Goal: Task Accomplishment & Management: Use online tool/utility

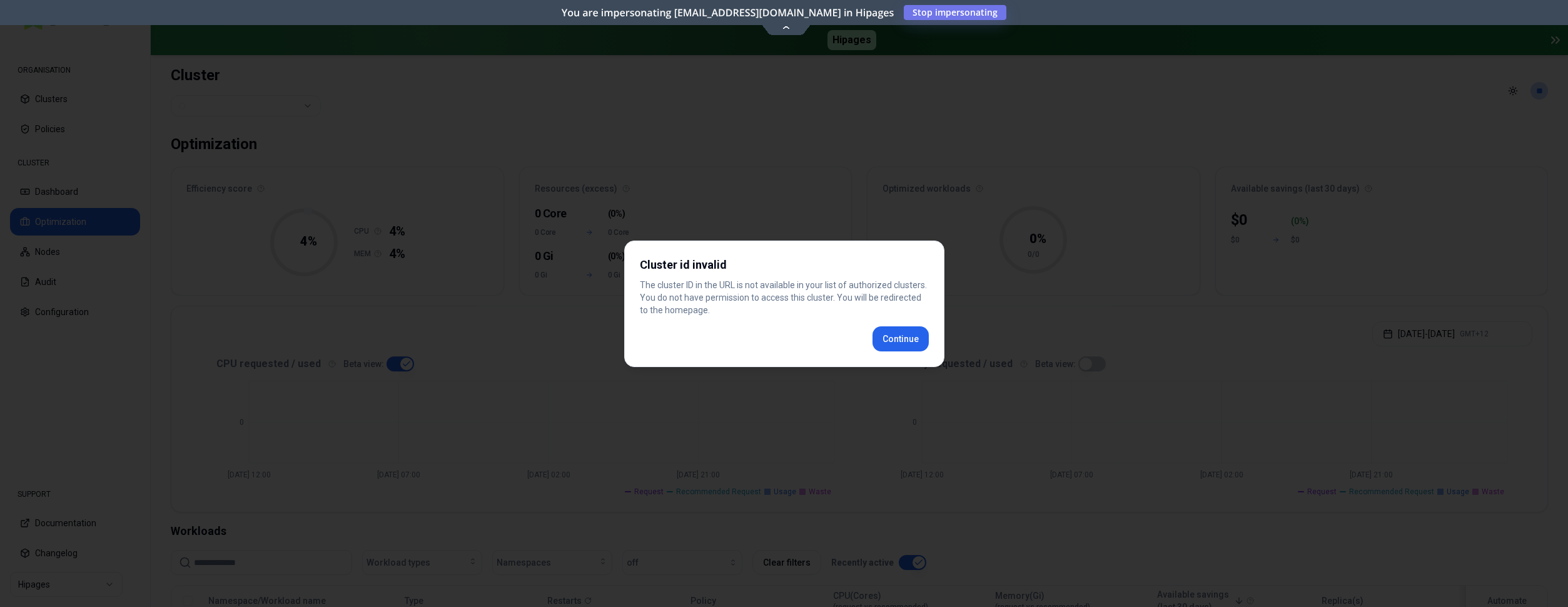
scroll to position [306, 0]
click at [887, 334] on div "Cluster id invalid The cluster ID in the URL is not available in your list of a…" at bounding box center [784, 304] width 320 height 126
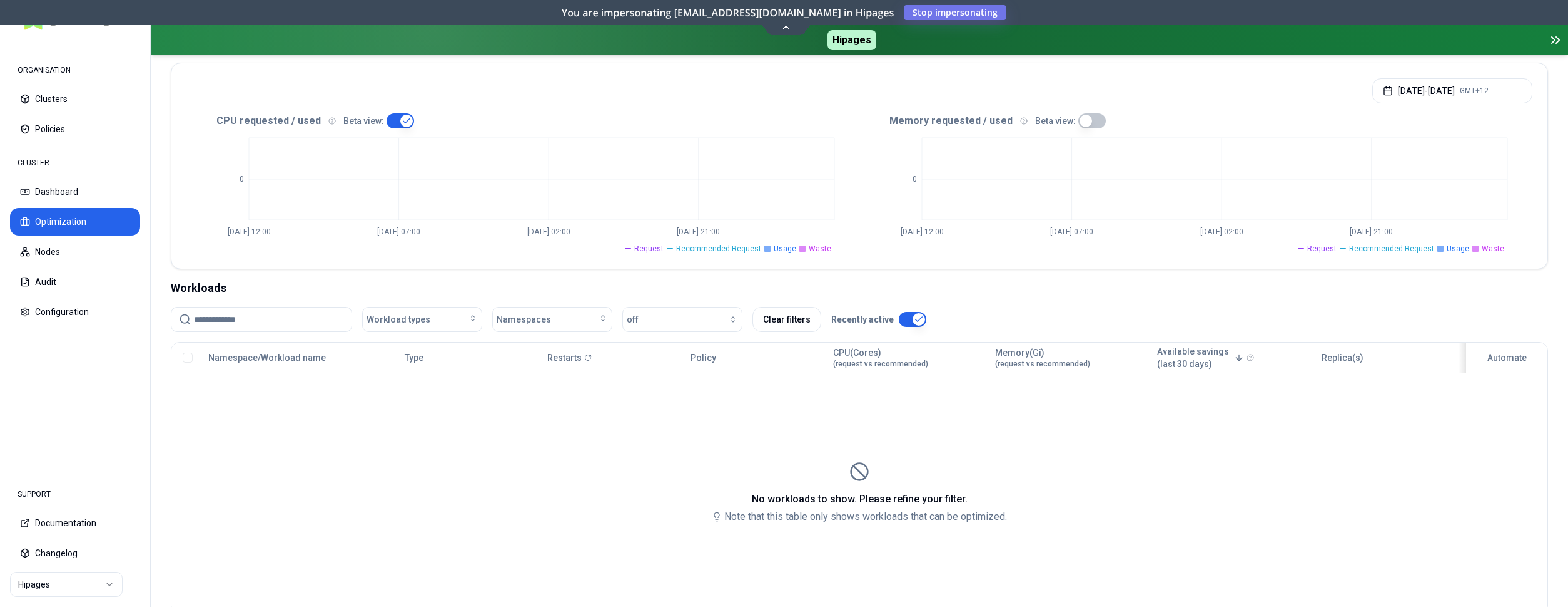
scroll to position [256, 0]
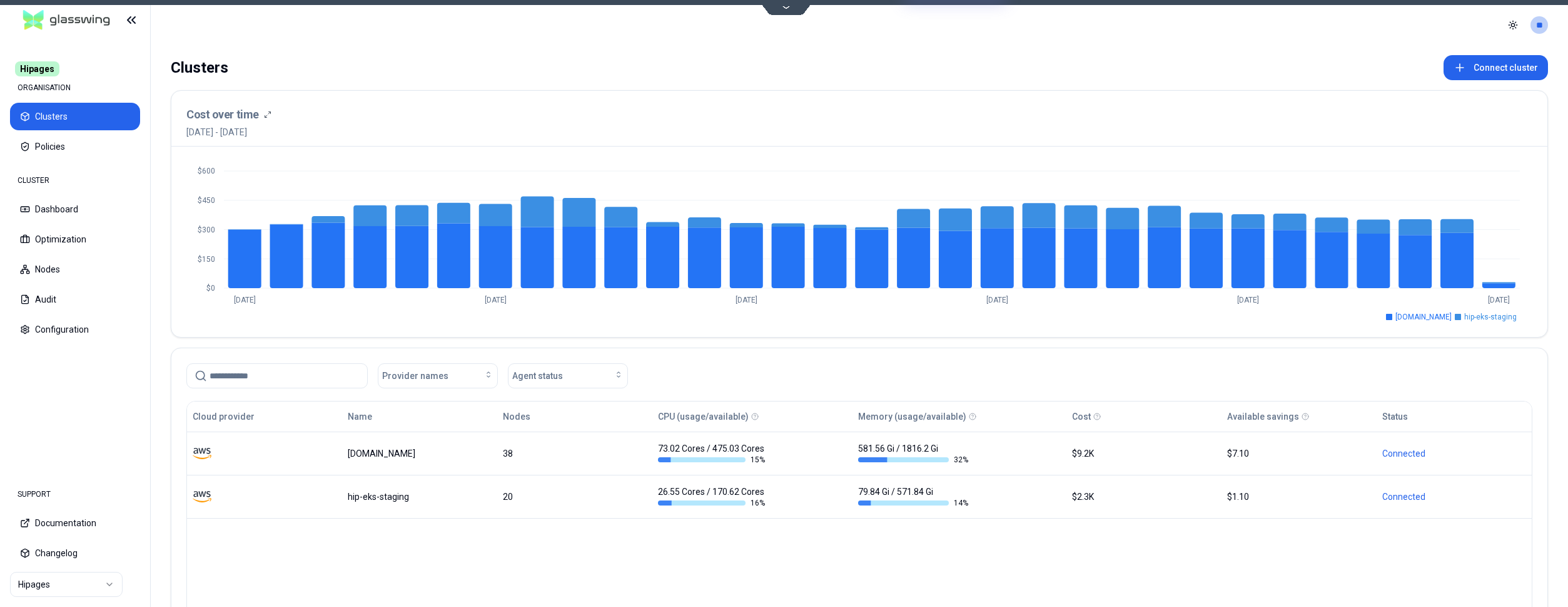
click at [77, 577] on html "Hipages ORGANISATION Clusters Policies CLUSTER Dashboard Optimization Nodes Aud…" at bounding box center [784, 304] width 1568 height 607
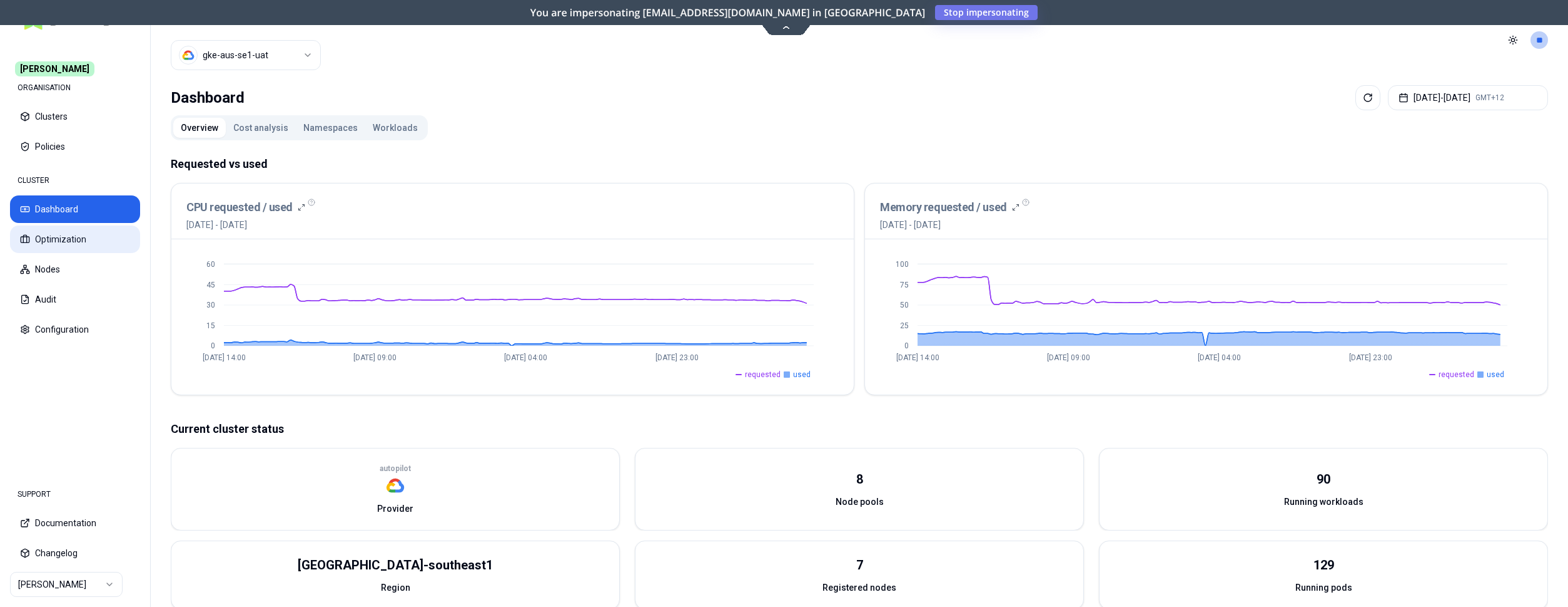
click at [94, 238] on button "Optimization" at bounding box center [75, 239] width 130 height 28
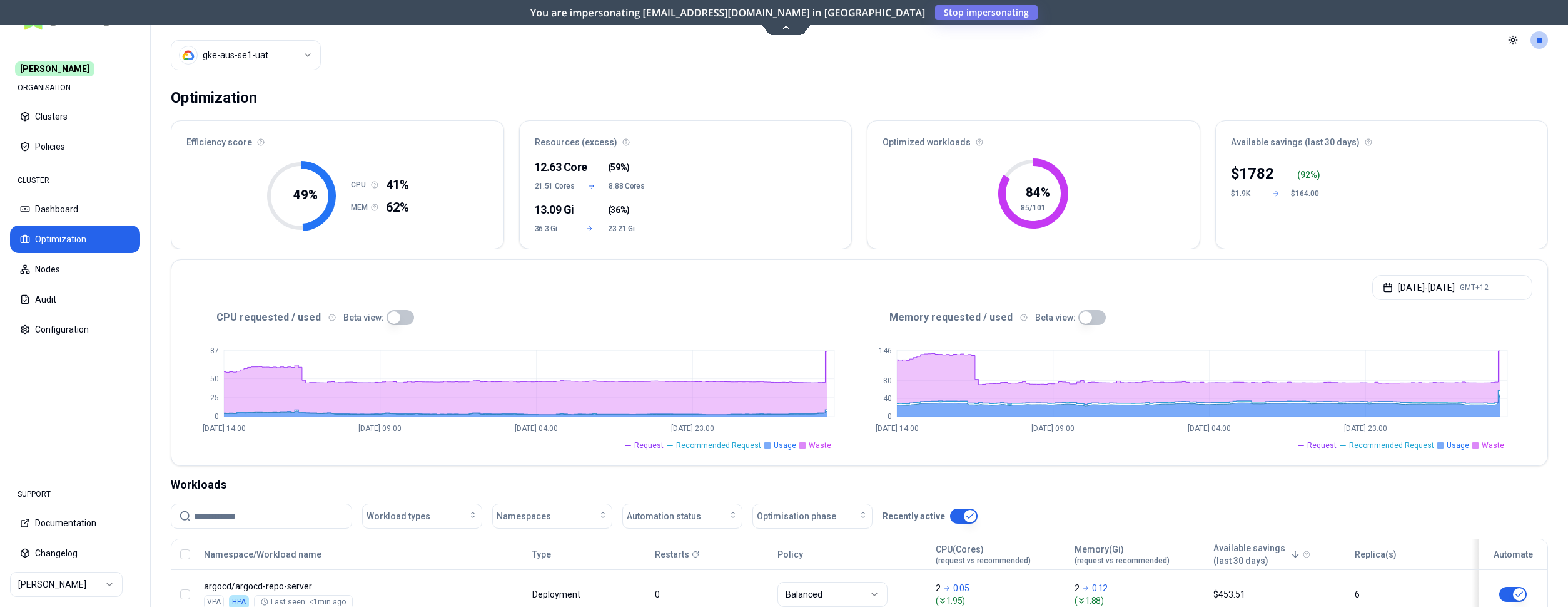
click at [393, 316] on button "button" at bounding box center [400, 317] width 28 height 15
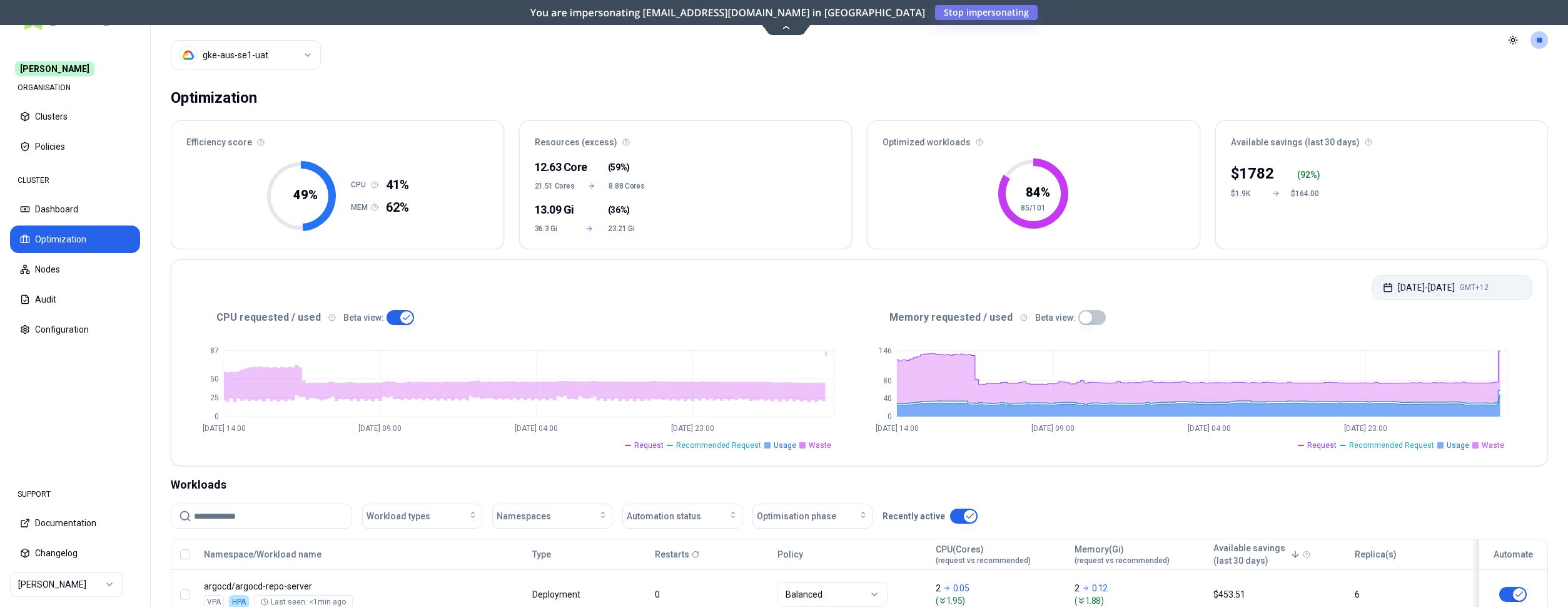
click at [1428, 291] on button "[DATE] - [DATE] GMT+12" at bounding box center [1453, 287] width 160 height 25
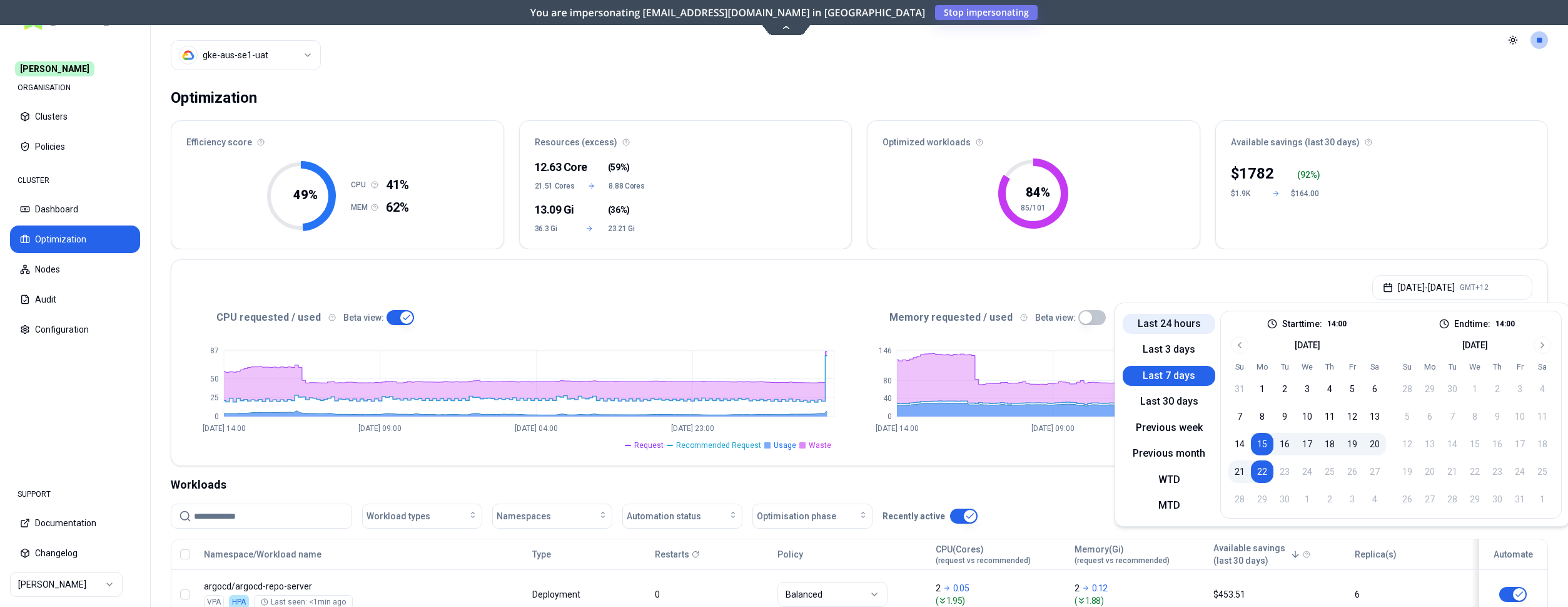
click at [1181, 324] on button "Last 24 hours" at bounding box center [1169, 324] width 92 height 20
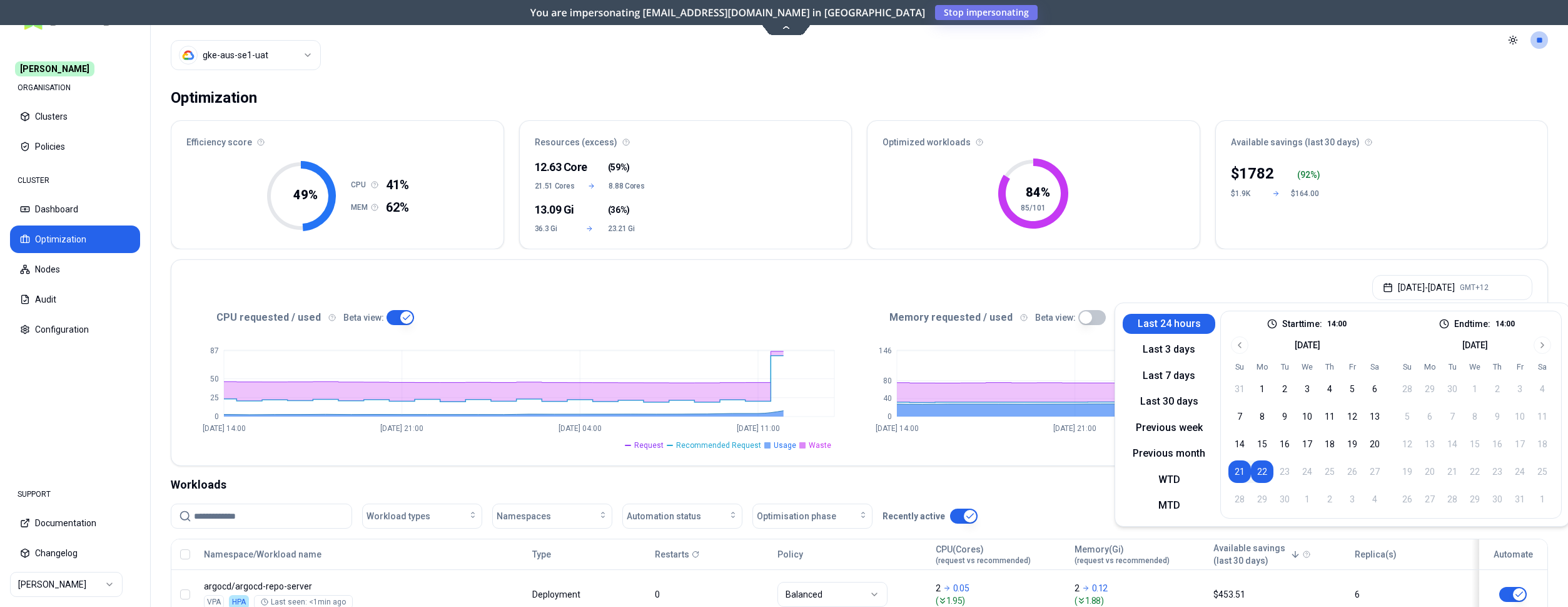
click at [902, 280] on div "[DATE] - [DATE] GMT+12" at bounding box center [859, 284] width 1376 height 48
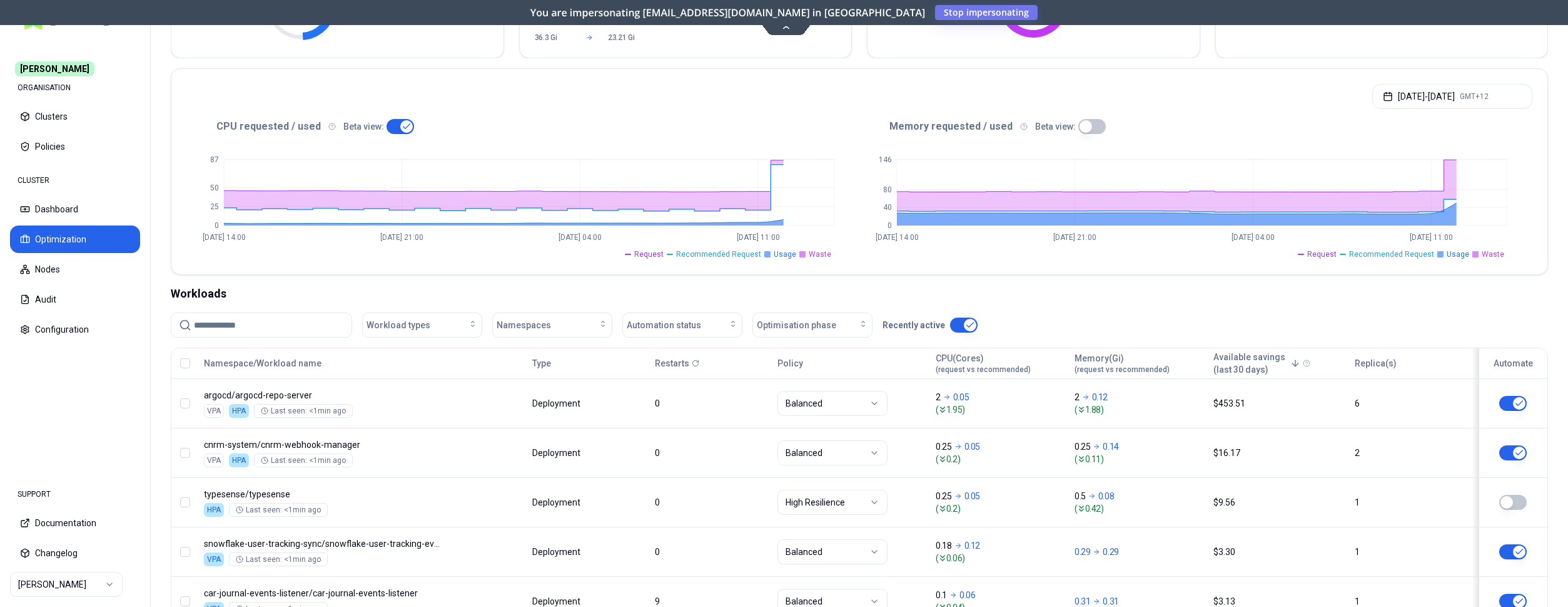
scroll to position [127, 0]
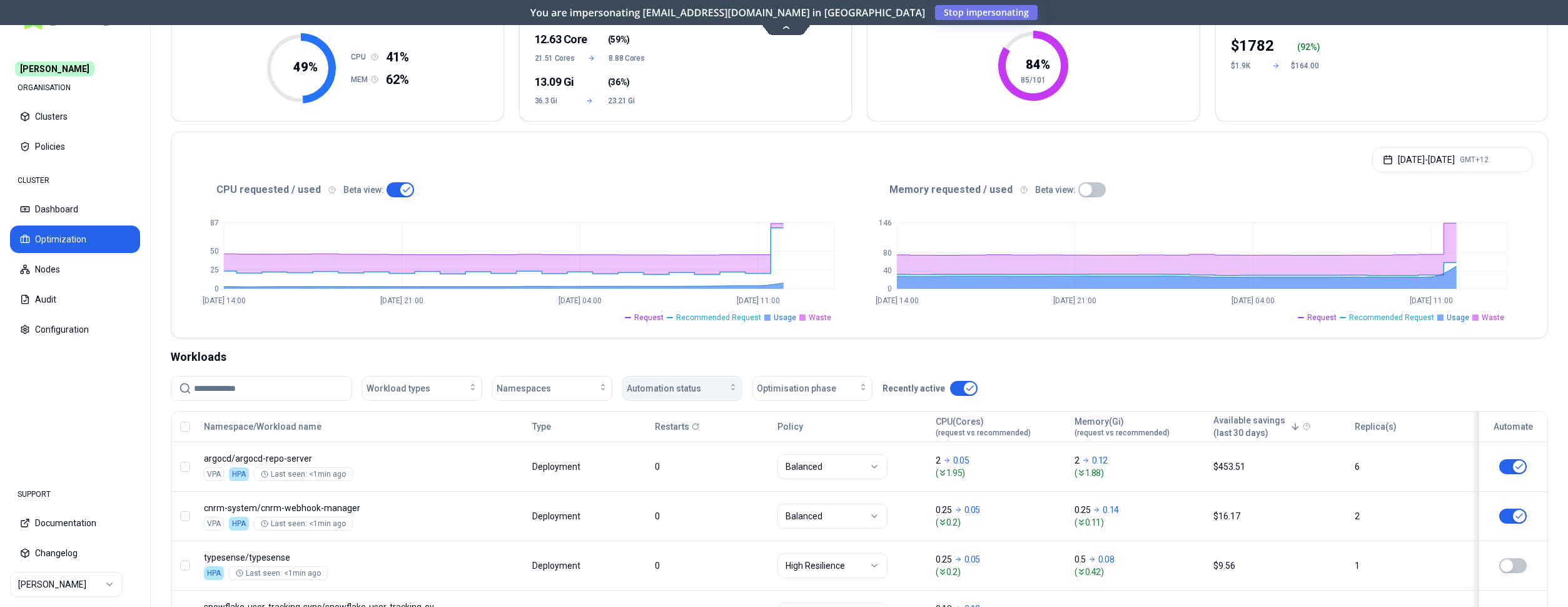
click at [719, 389] on div "Automation status" at bounding box center [682, 388] width 112 height 13
click at [685, 434] on div "off" at bounding box center [685, 436] width 119 height 20
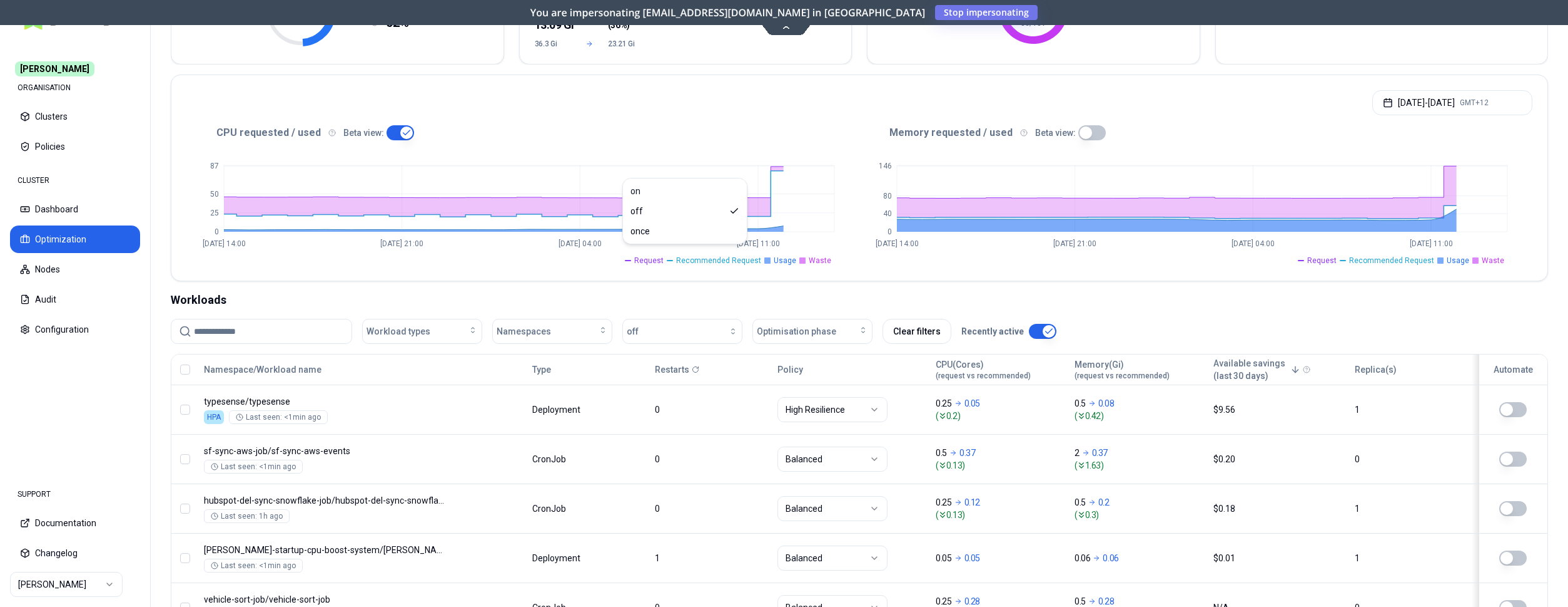
scroll to position [118, 0]
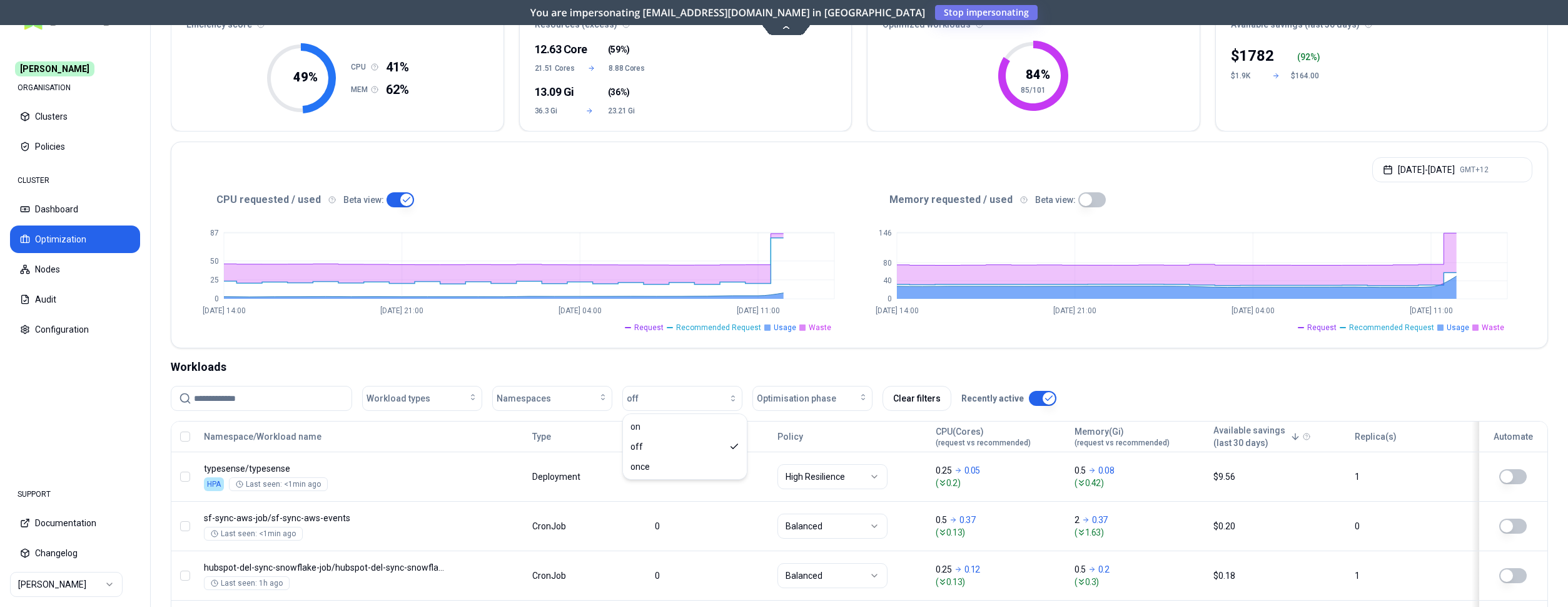
click at [771, 188] on div "Sep 21, 2025 - Sep 22, 2025 GMT+12" at bounding box center [859, 166] width 1376 height 48
click at [99, 581] on html "Carma ORGANISATION Clusters Policies CLUSTER Dashboard Optimization Nodes Audit…" at bounding box center [784, 304] width 1568 height 607
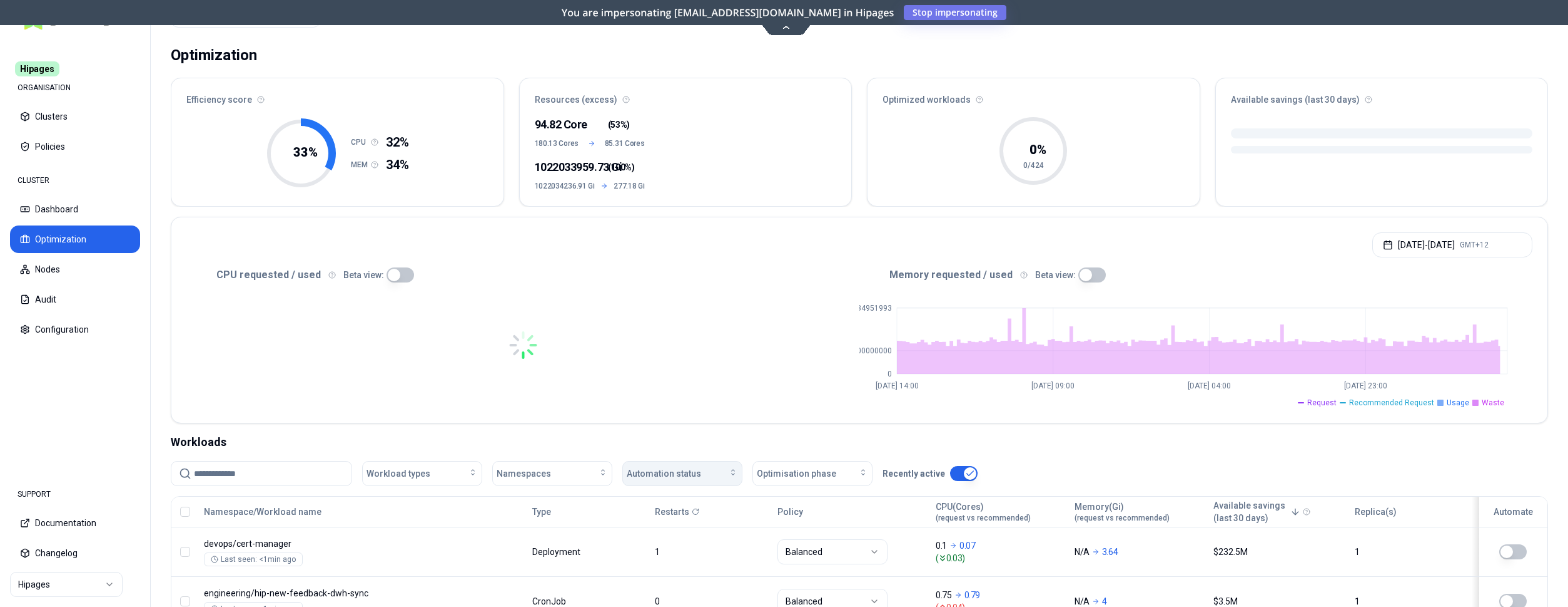
scroll to position [64, 0]
